Goal: Information Seeking & Learning: Learn about a topic

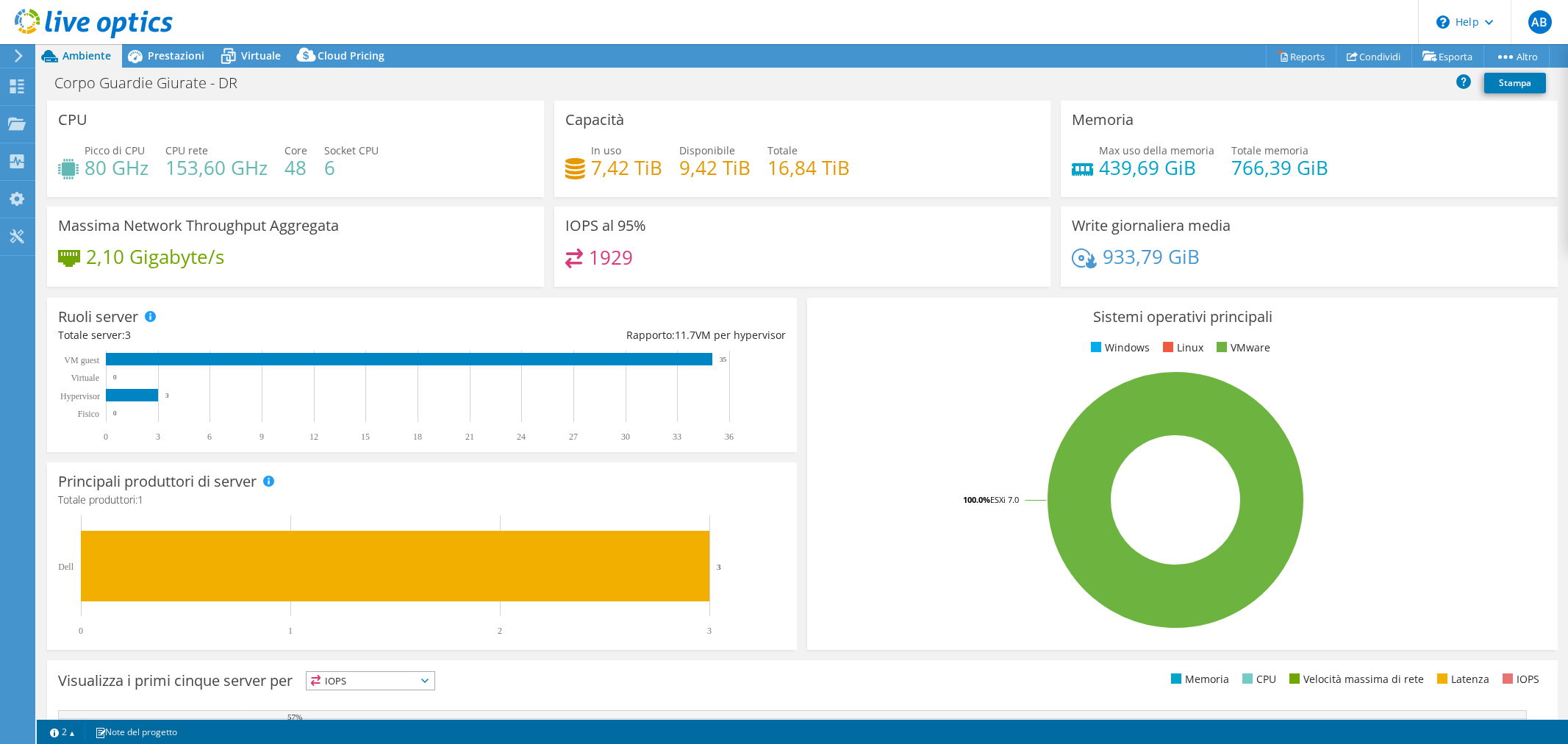
select select "EUFrankfurt"
select select "EUR"
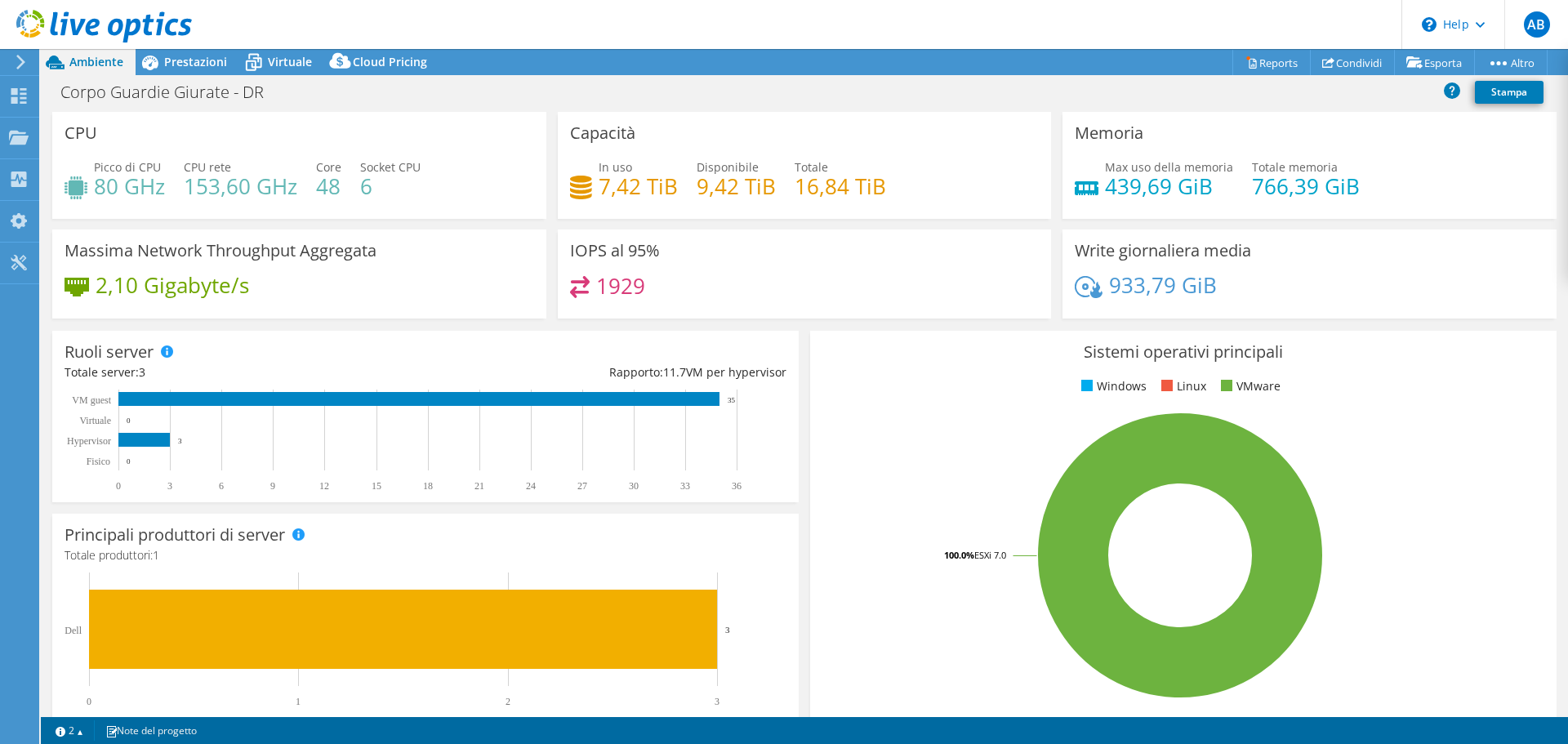
click at [599, 189] on h4 "7,42 TiB" at bounding box center [638, 186] width 80 height 18
click at [670, 210] on div "In uso 7,42 TiB Disponibile 9,42 TiB Totale 16,84 TiB" at bounding box center [804, 185] width 470 height 53
click at [186, 67] on span "Prestazioni" at bounding box center [195, 62] width 63 height 16
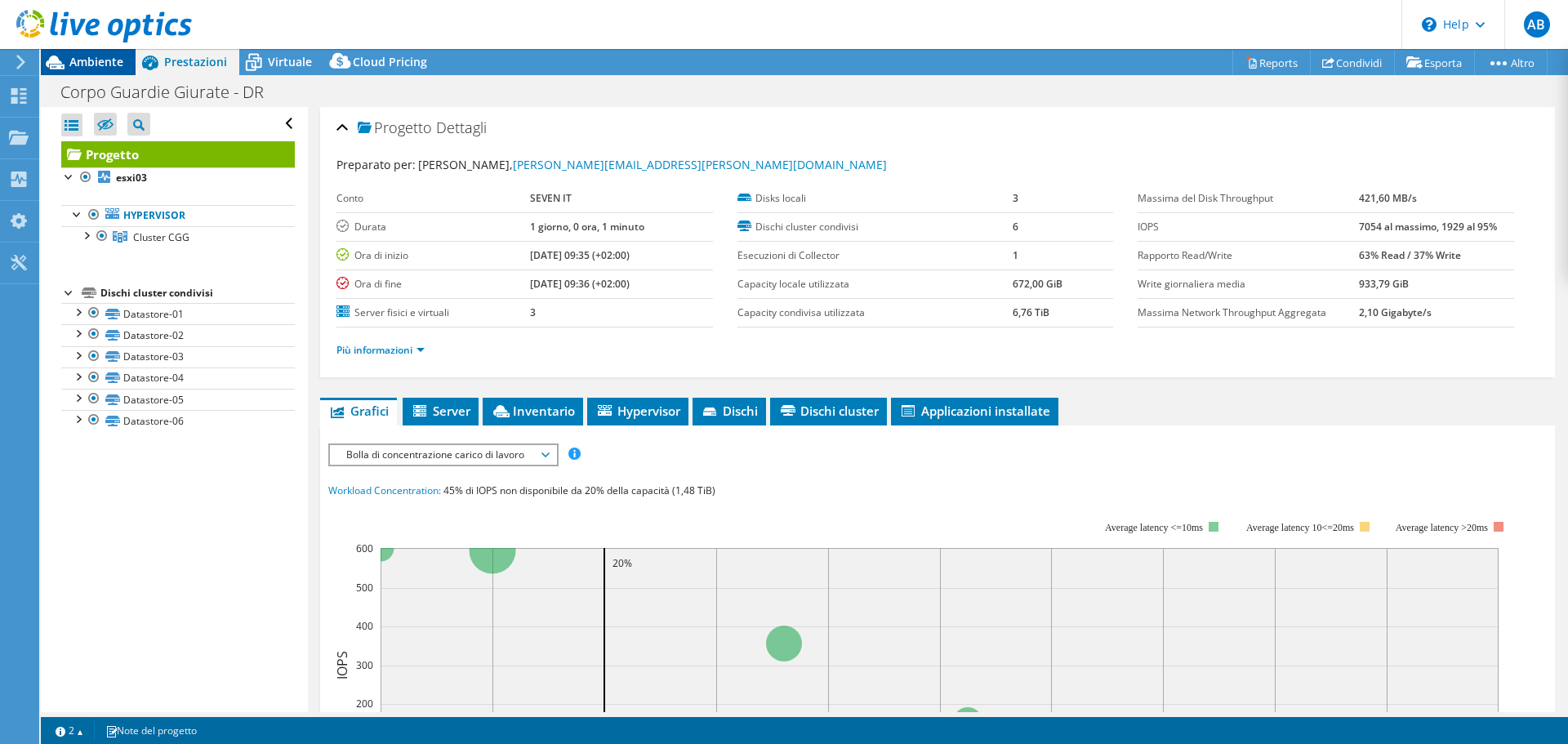
click at [118, 69] on div "Ambiente" at bounding box center [88, 62] width 95 height 26
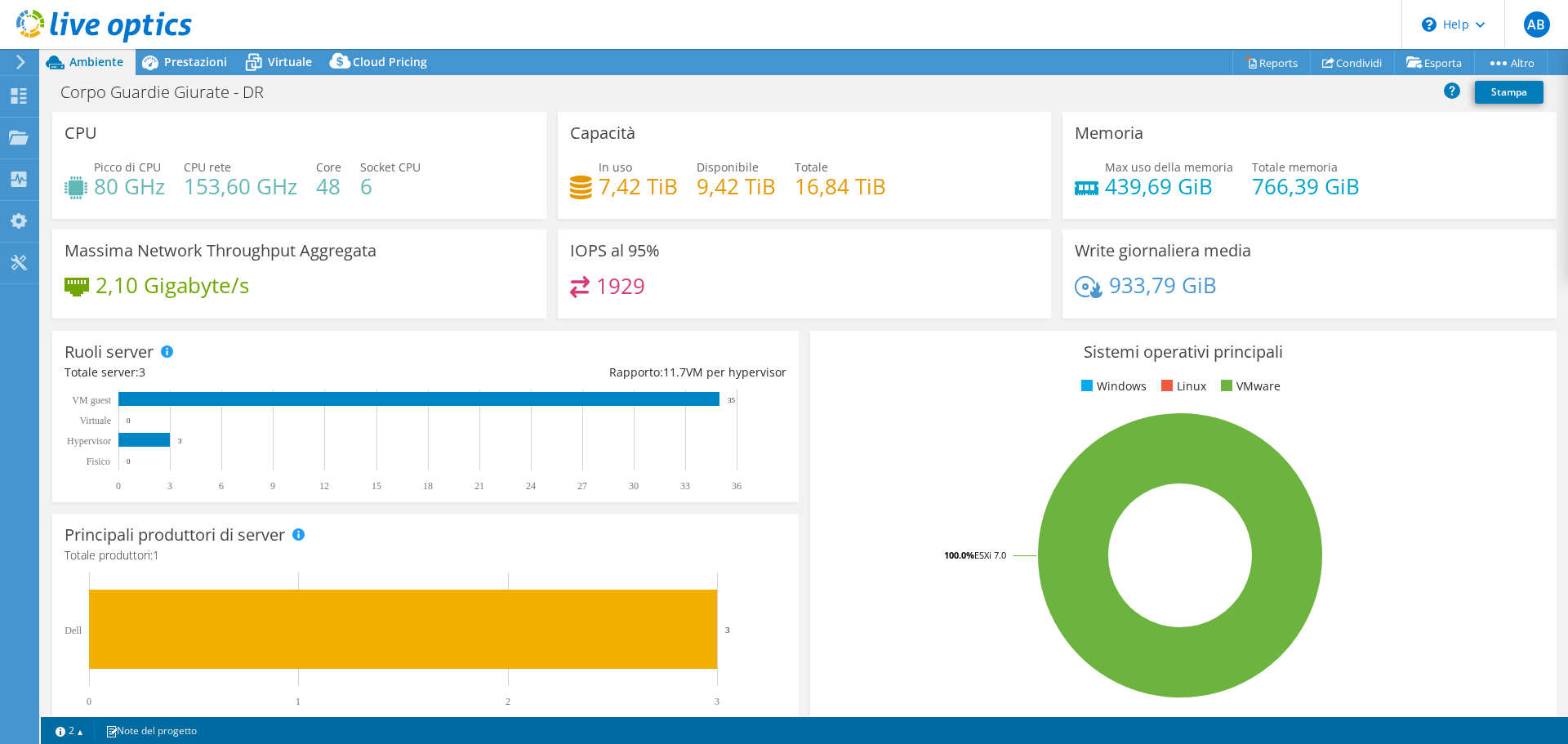
click at [367, 189] on h4 "6" at bounding box center [390, 186] width 60 height 18
click at [193, 66] on span "Prestazioni" at bounding box center [195, 62] width 63 height 16
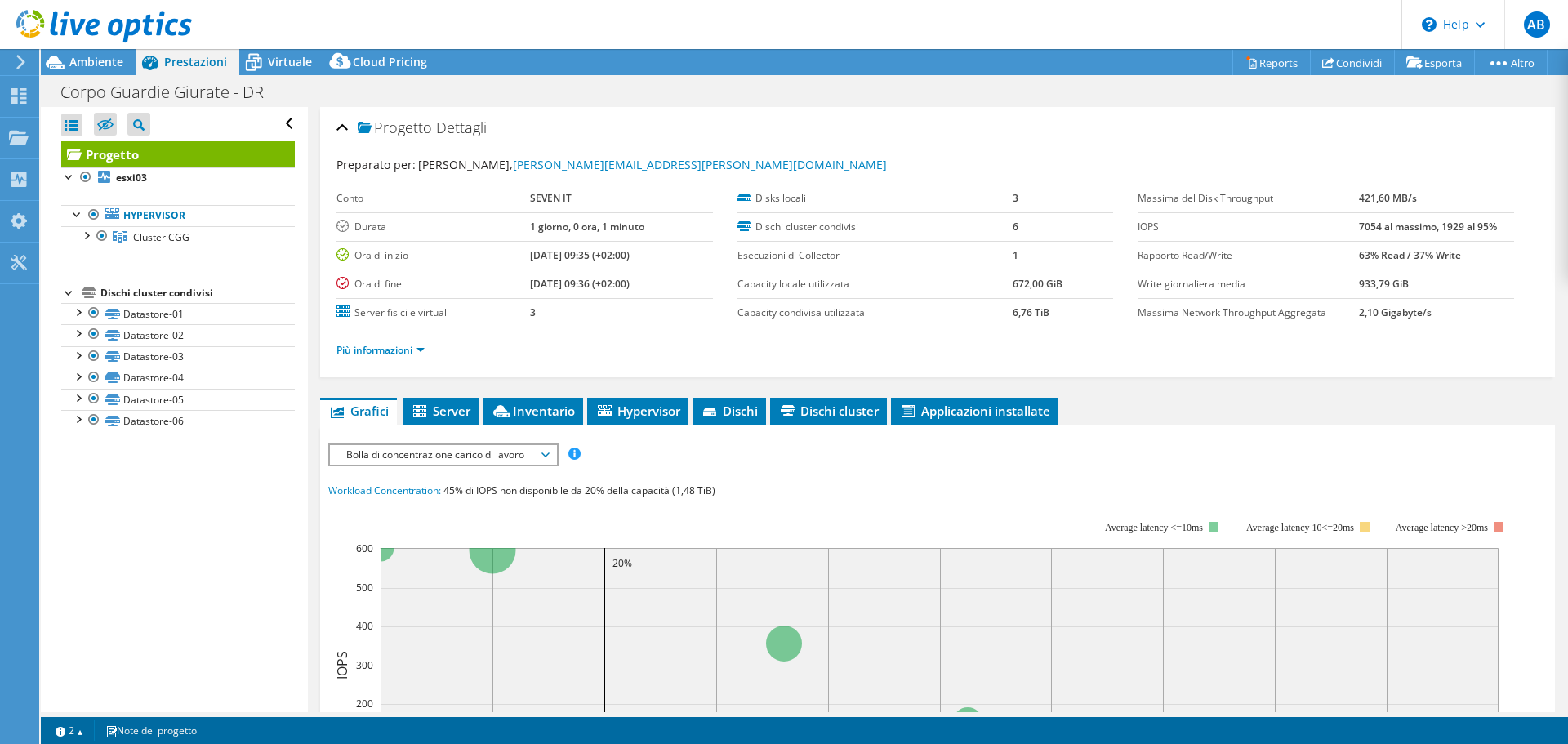
click at [217, 504] on div "Apri tutto Chiudi tutto Nascondi nodi esclusi Filtro struttura progetto" at bounding box center [174, 409] width 266 height 605
click at [265, 50] on icon at bounding box center [253, 62] width 28 height 28
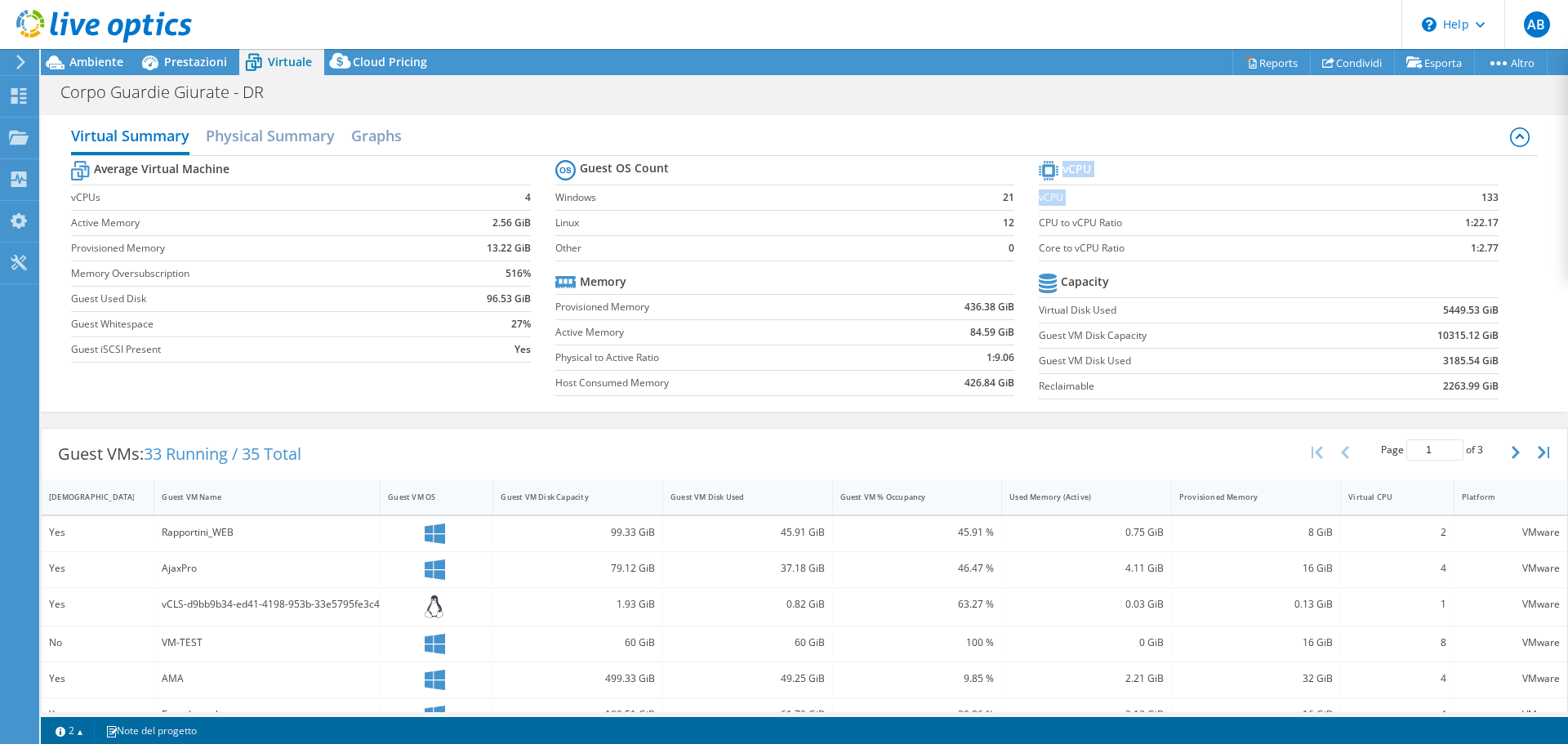
drag, startPoint x: 1494, startPoint y: 195, endPoint x: 1459, endPoint y: 193, distance: 35.1
click at [1459, 193] on section "vCPU vCPU 133 CPU to vCPU Ratio 1:22.17 Core to vCPU Ratio 1:2.77 Capacity Virt…" at bounding box center [1280, 281] width 484 height 250
click at [1459, 193] on td "133" at bounding box center [1438, 197] width 121 height 25
drag, startPoint x: 954, startPoint y: 307, endPoint x: 1001, endPoint y: 308, distance: 47.0
click at [1001, 308] on td "436.38 GiB" at bounding box center [948, 306] width 133 height 25
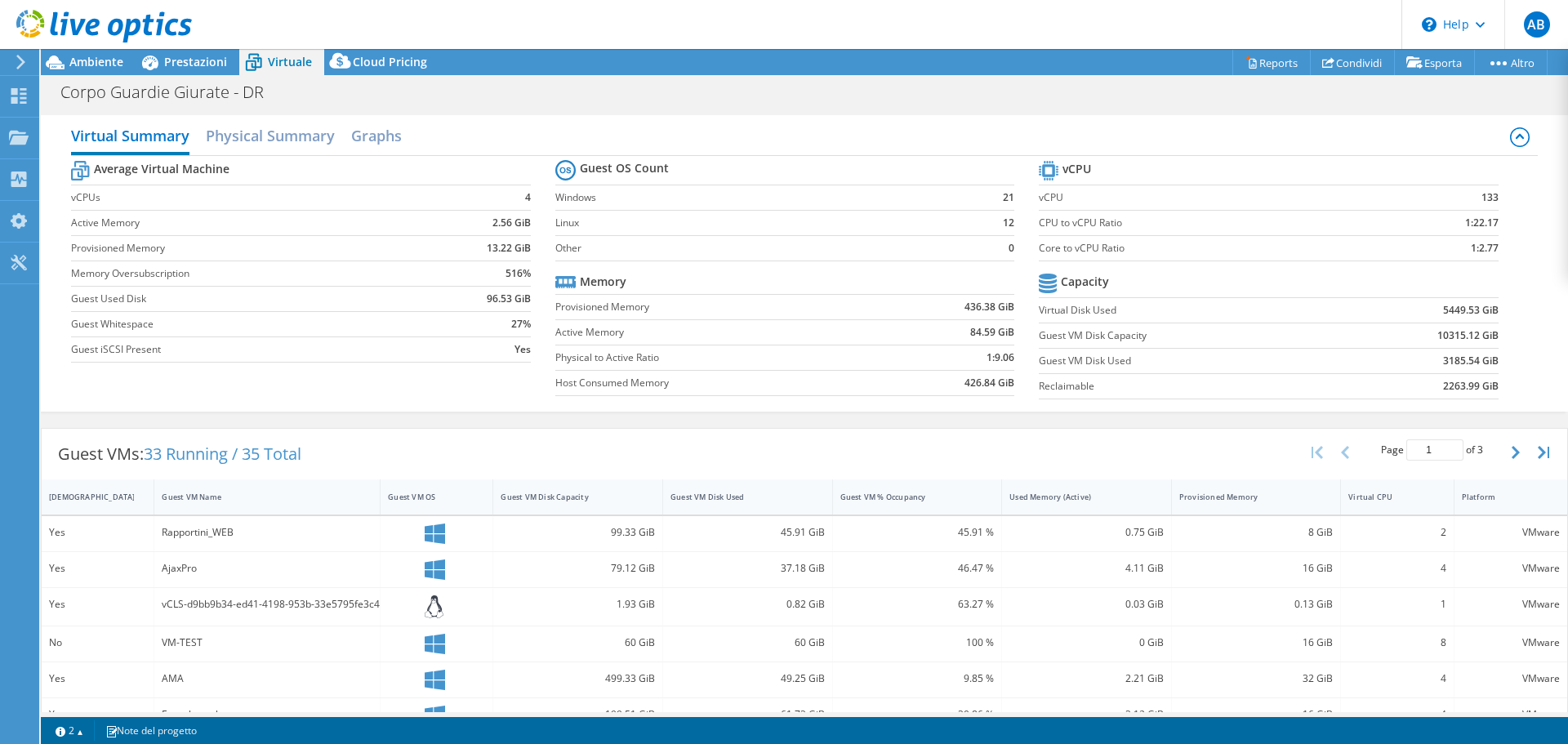
click at [955, 331] on td "84.59 GiB" at bounding box center [948, 332] width 133 height 25
drag, startPoint x: 956, startPoint y: 383, endPoint x: 1008, endPoint y: 383, distance: 52.0
click at [1008, 383] on section "Guest OS Count Windows 21 Linux 12 Other 0 Memory Provisioned Memory 436.38 GiB…" at bounding box center [797, 279] width 484 height 248
click at [993, 384] on b "426.84 GiB" at bounding box center [989, 382] width 50 height 16
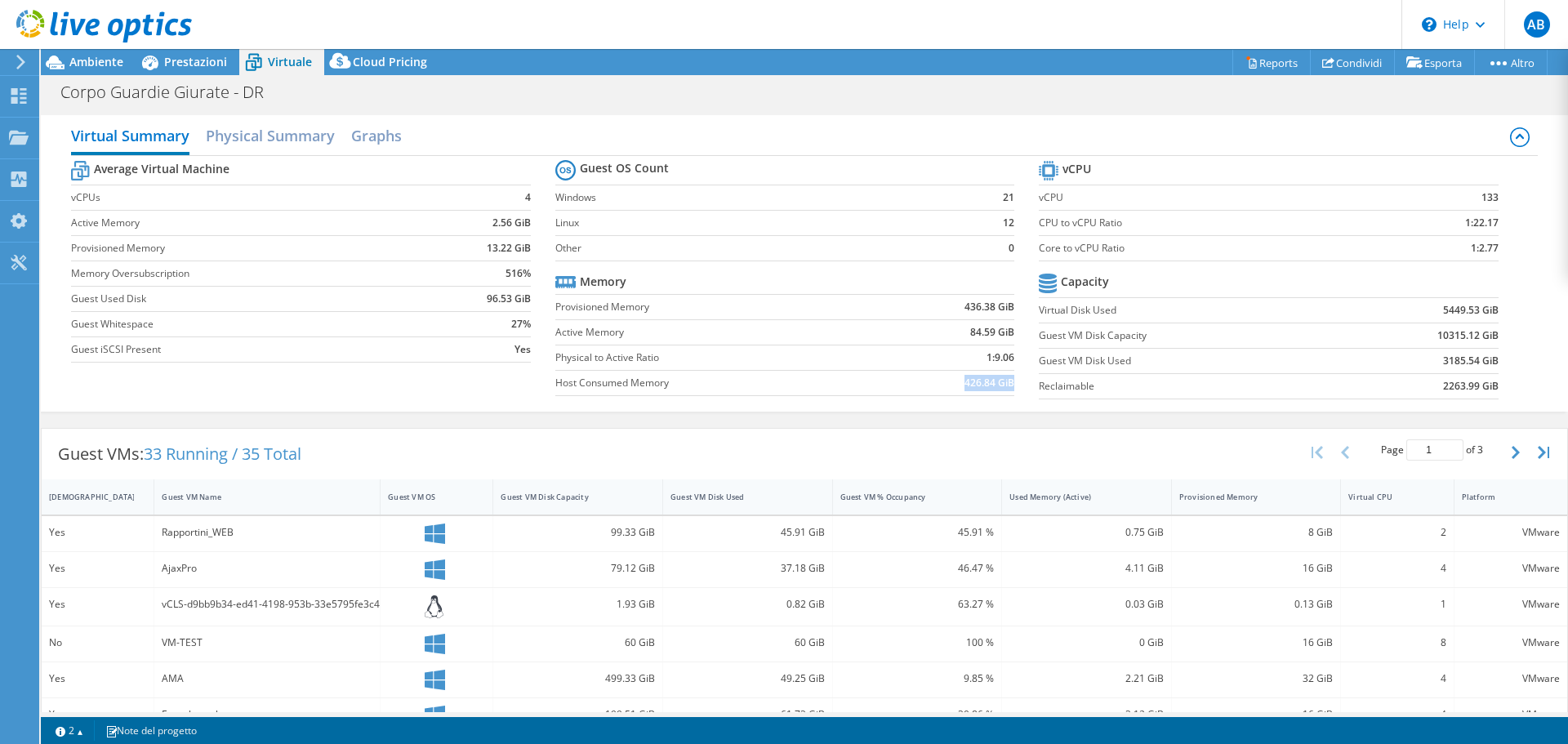
click at [993, 384] on b "426.84 GiB" at bounding box center [989, 382] width 50 height 16
click at [923, 386] on td "426.84 GiB" at bounding box center [948, 382] width 133 height 25
click at [100, 60] on span "Ambiente" at bounding box center [97, 62] width 54 height 16
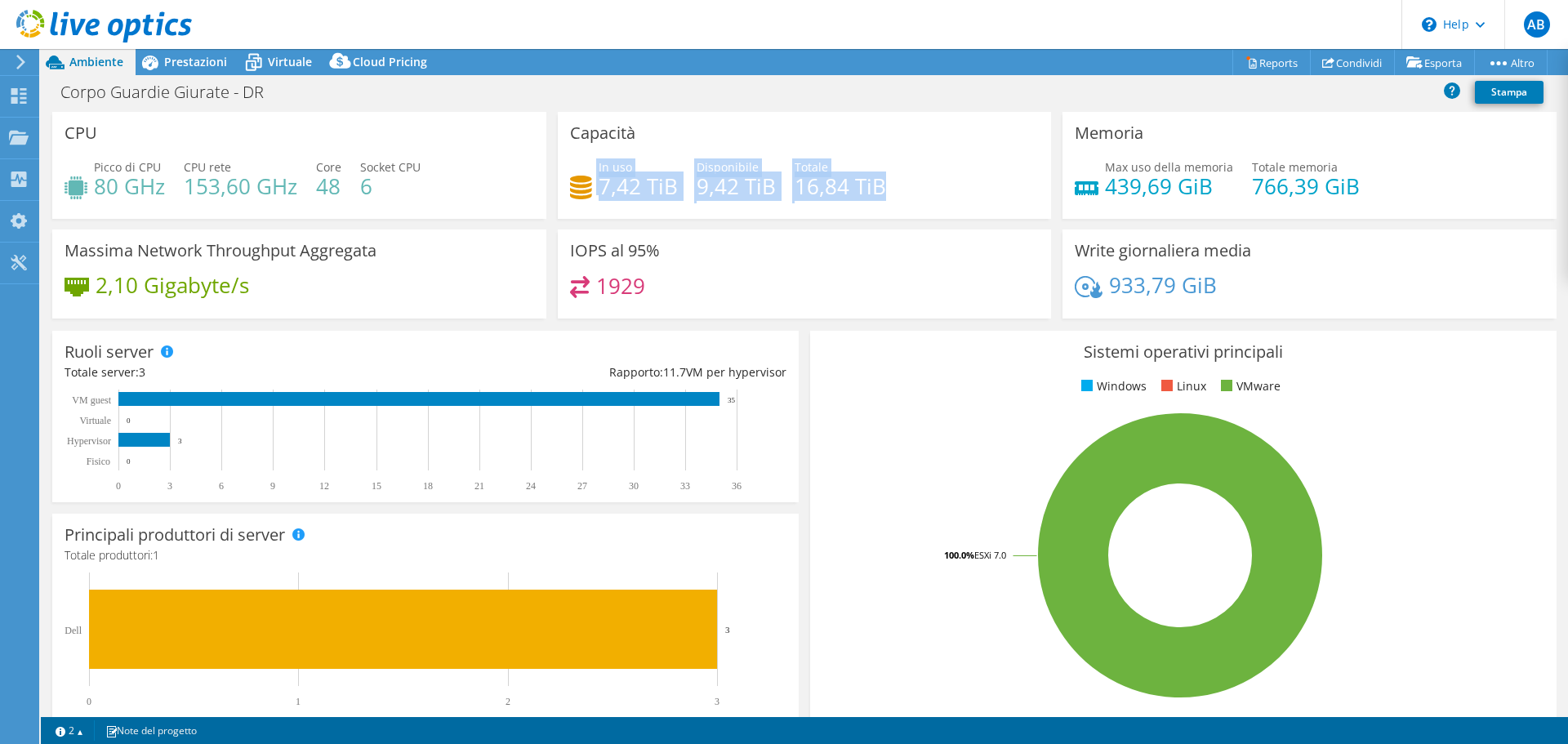
drag, startPoint x: 901, startPoint y: 188, endPoint x: 591, endPoint y: 189, distance: 310.0
click at [591, 189] on div "In uso 7,42 TiB Disponibile 9,42 TiB Totale 16,84 TiB" at bounding box center [804, 185] width 470 height 53
click at [909, 206] on div "In uso 7,42 TiB Disponibile 9,42 TiB Totale 16,84 TiB" at bounding box center [804, 185] width 470 height 53
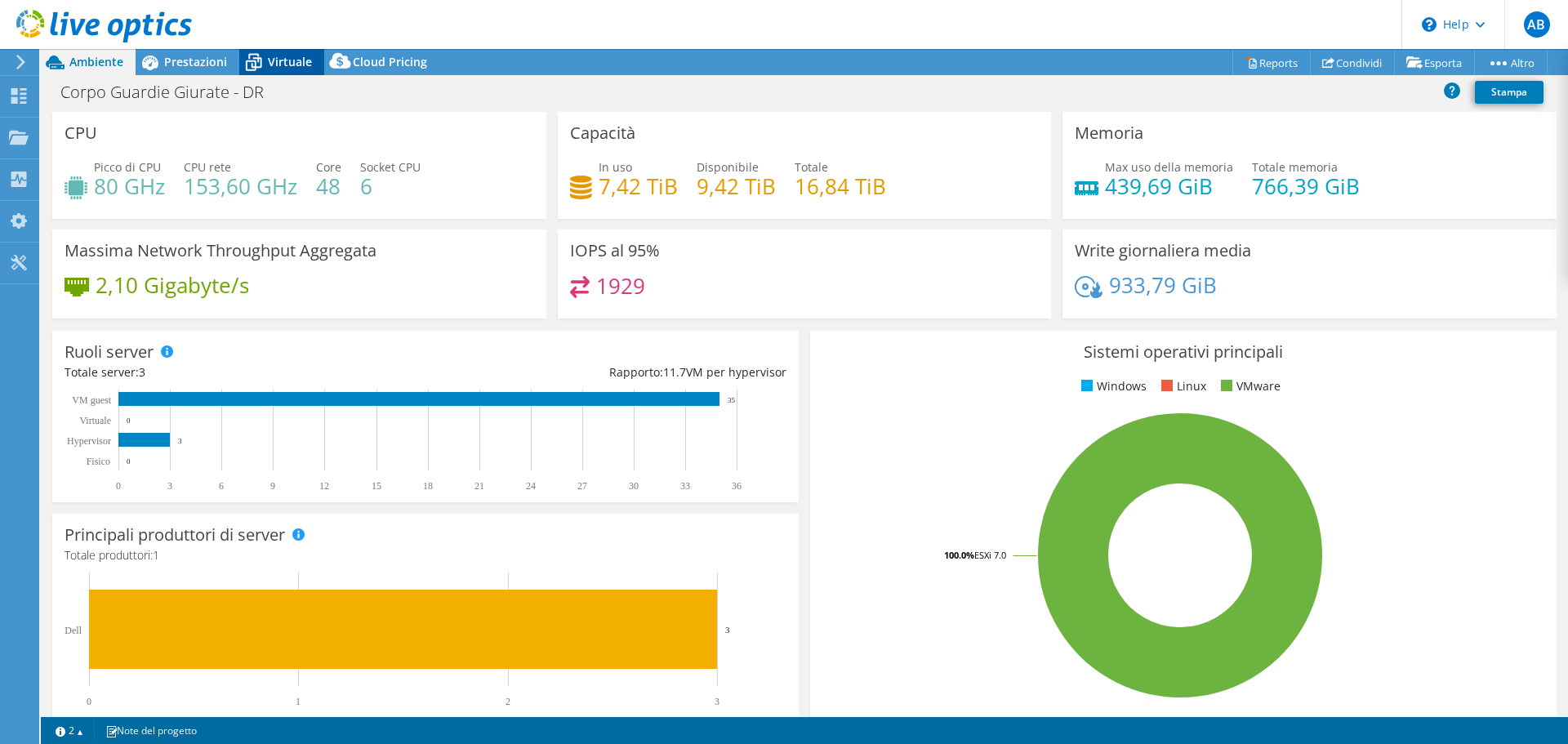
click at [296, 65] on span "Virtuale" at bounding box center [290, 62] width 44 height 16
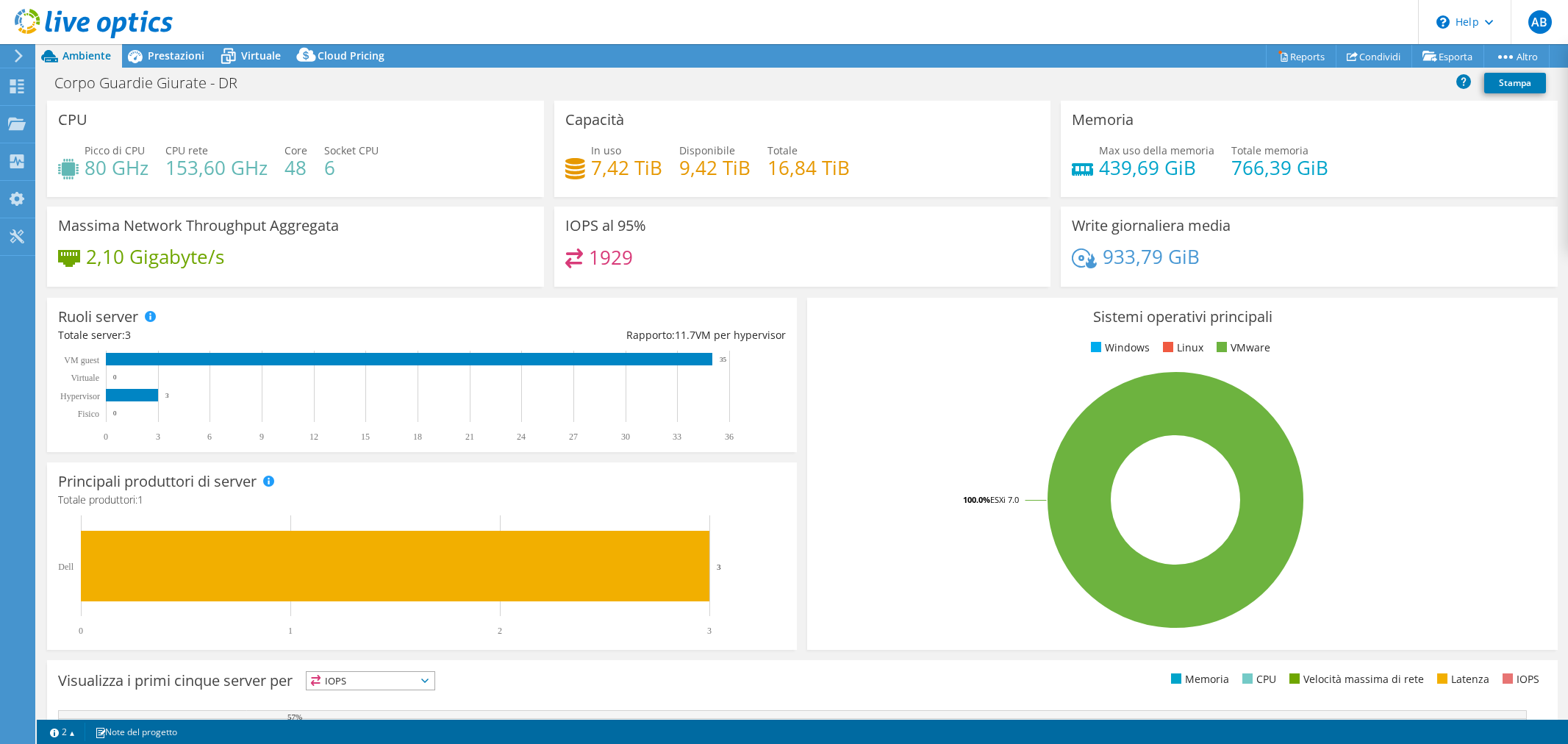
select select "EUFrankfurt"
select select "EUR"
